Goal: Transaction & Acquisition: Book appointment/travel/reservation

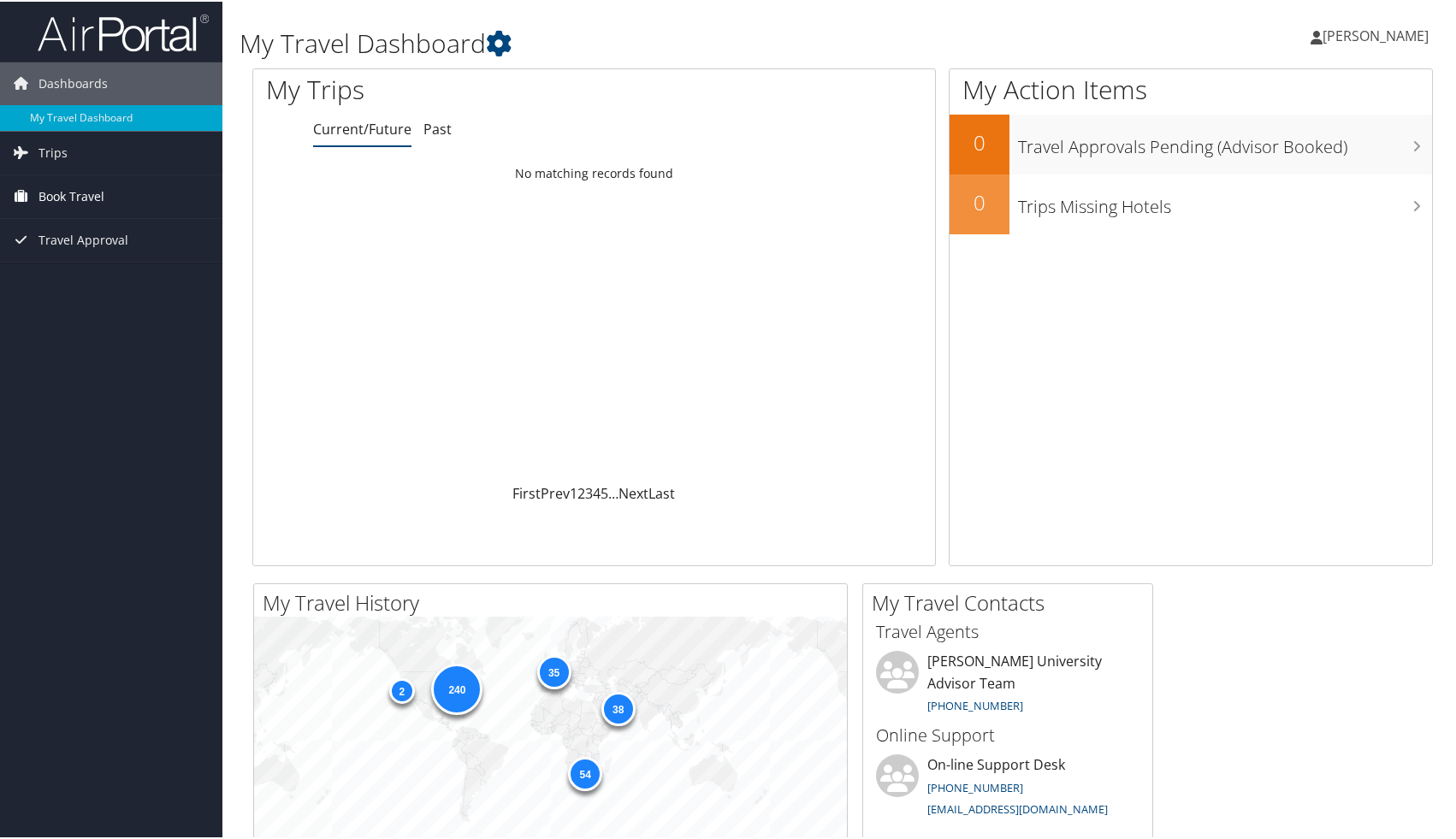
click at [84, 199] on span "Book Travel" at bounding box center [71, 195] width 66 height 43
click at [86, 260] on link "Book/Manage Online Trips" at bounding box center [111, 255] width 222 height 26
